Goal: Use online tool/utility: Utilize a website feature to perform a specific function

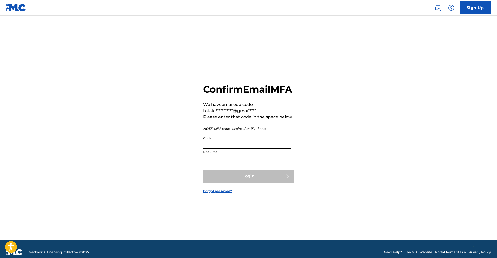
paste input "588719"
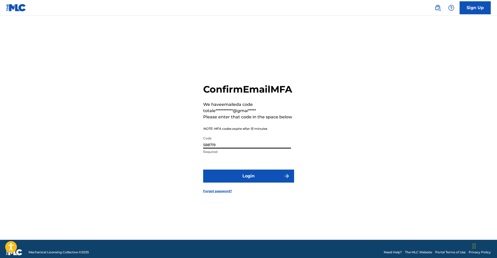
type input "588719"
click at [250, 181] on button "Login" at bounding box center [248, 175] width 91 height 13
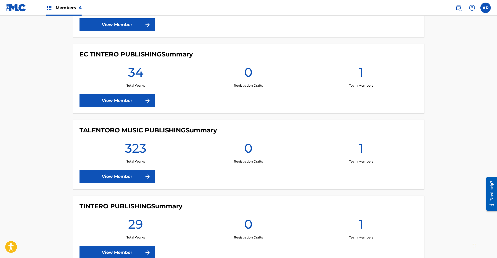
scroll to position [133, 0]
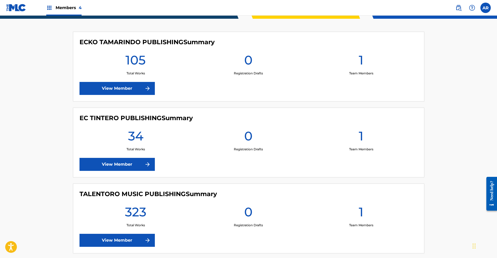
click at [118, 89] on link "View Member" at bounding box center [116, 88] width 75 height 13
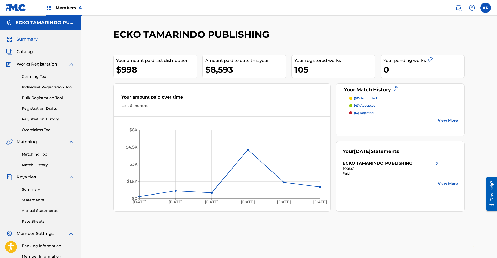
click at [370, 96] on p "(57) submitted" at bounding box center [365, 98] width 23 height 5
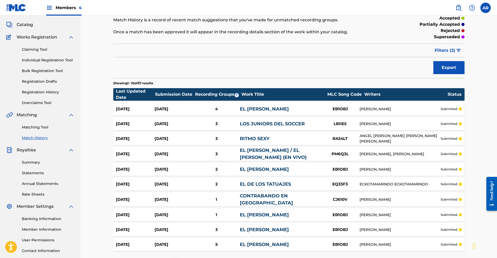
scroll to position [72, 0]
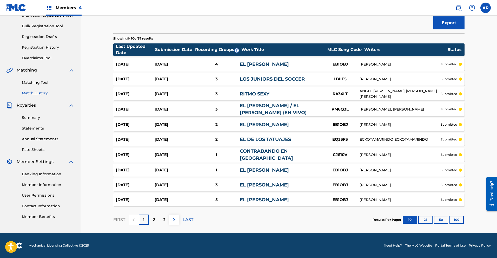
click at [154, 217] on p "2" at bounding box center [154, 219] width 2 height 6
click at [161, 219] on div "3" at bounding box center [164, 219] width 10 height 10
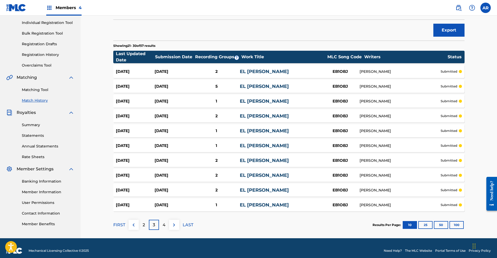
scroll to position [70, 0]
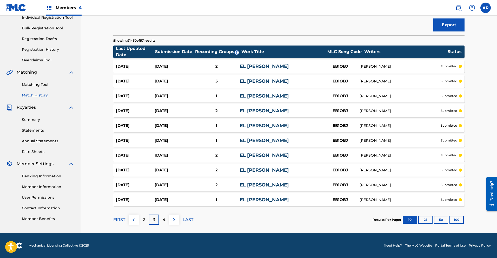
click at [172, 219] on img at bounding box center [174, 219] width 6 height 6
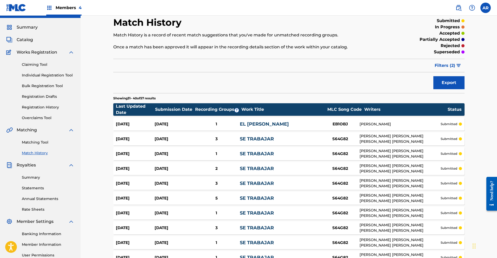
scroll to position [0, 0]
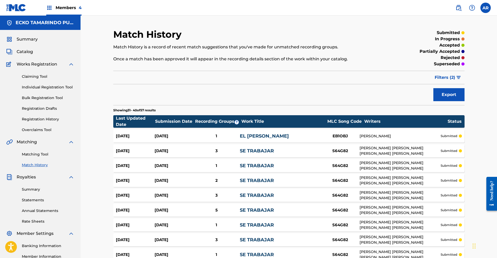
click at [24, 50] on span "Catalog" at bounding box center [25, 52] width 16 height 6
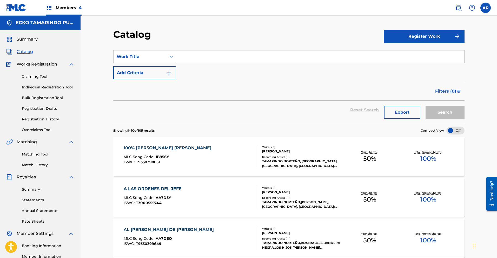
click at [55, 7] on div "Members 4" at bounding box center [63, 7] width 35 height 15
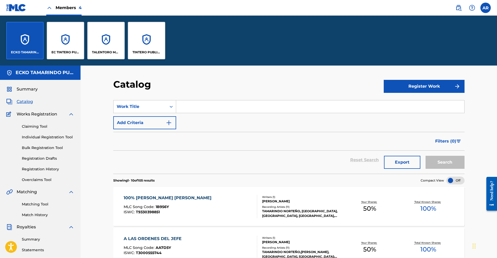
click at [101, 56] on div "TALENTORO MUSIC PUBLISHING" at bounding box center [105, 40] width 37 height 37
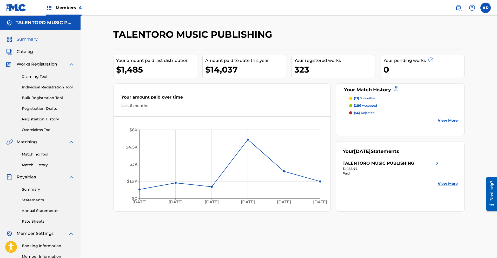
click at [42, 153] on link "Matching Tool" at bounding box center [48, 153] width 52 height 5
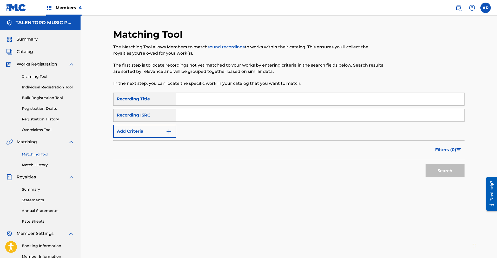
click at [224, 100] on input "Search Form" at bounding box center [320, 99] width 288 height 12
type input "Ando en la quema"
click at [434, 172] on button "Search" at bounding box center [444, 170] width 39 height 13
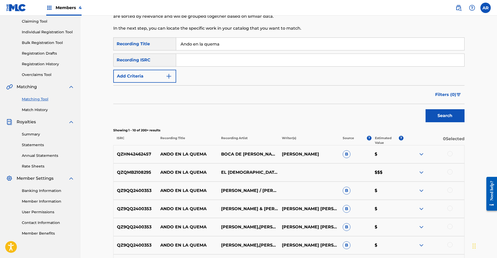
scroll to position [79, 0]
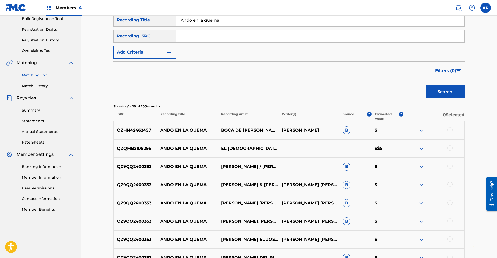
click at [422, 147] on img at bounding box center [421, 148] width 6 height 6
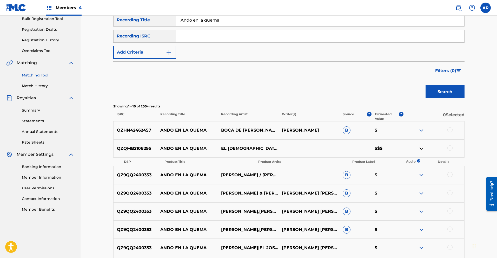
click at [422, 147] on img at bounding box center [421, 148] width 6 height 6
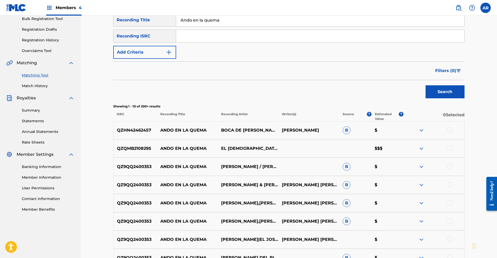
scroll to position [0, 0]
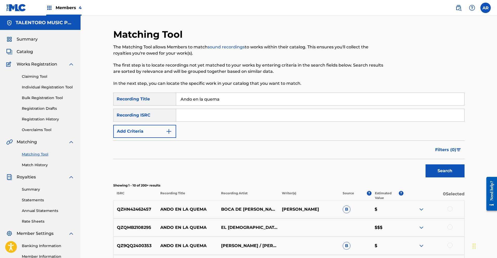
click at [20, 40] on span "Summary" at bounding box center [27, 39] width 21 height 6
